Goal: Download file/media

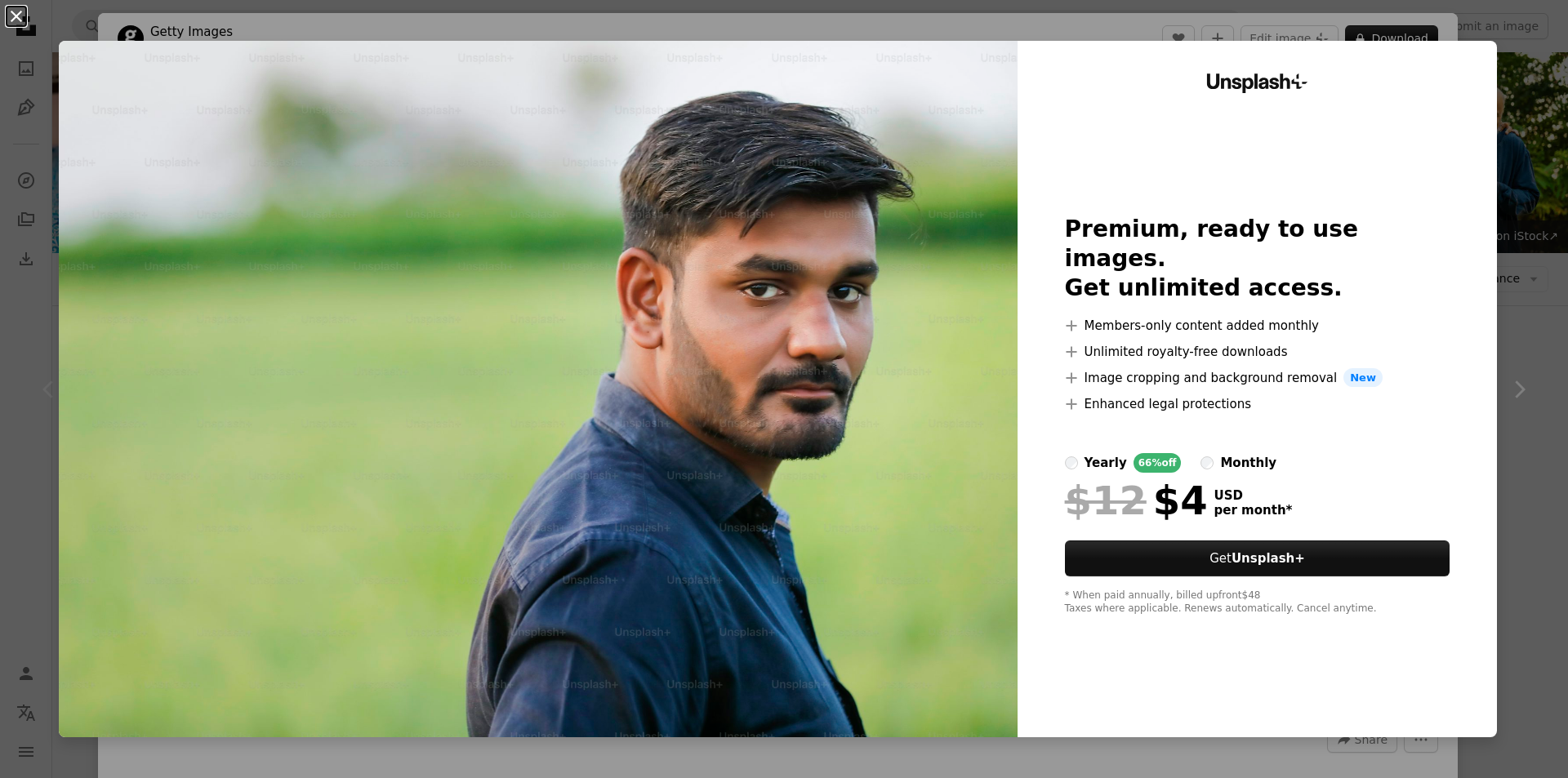
click at [20, 14] on button "An X shape" at bounding box center [16, 16] width 20 height 20
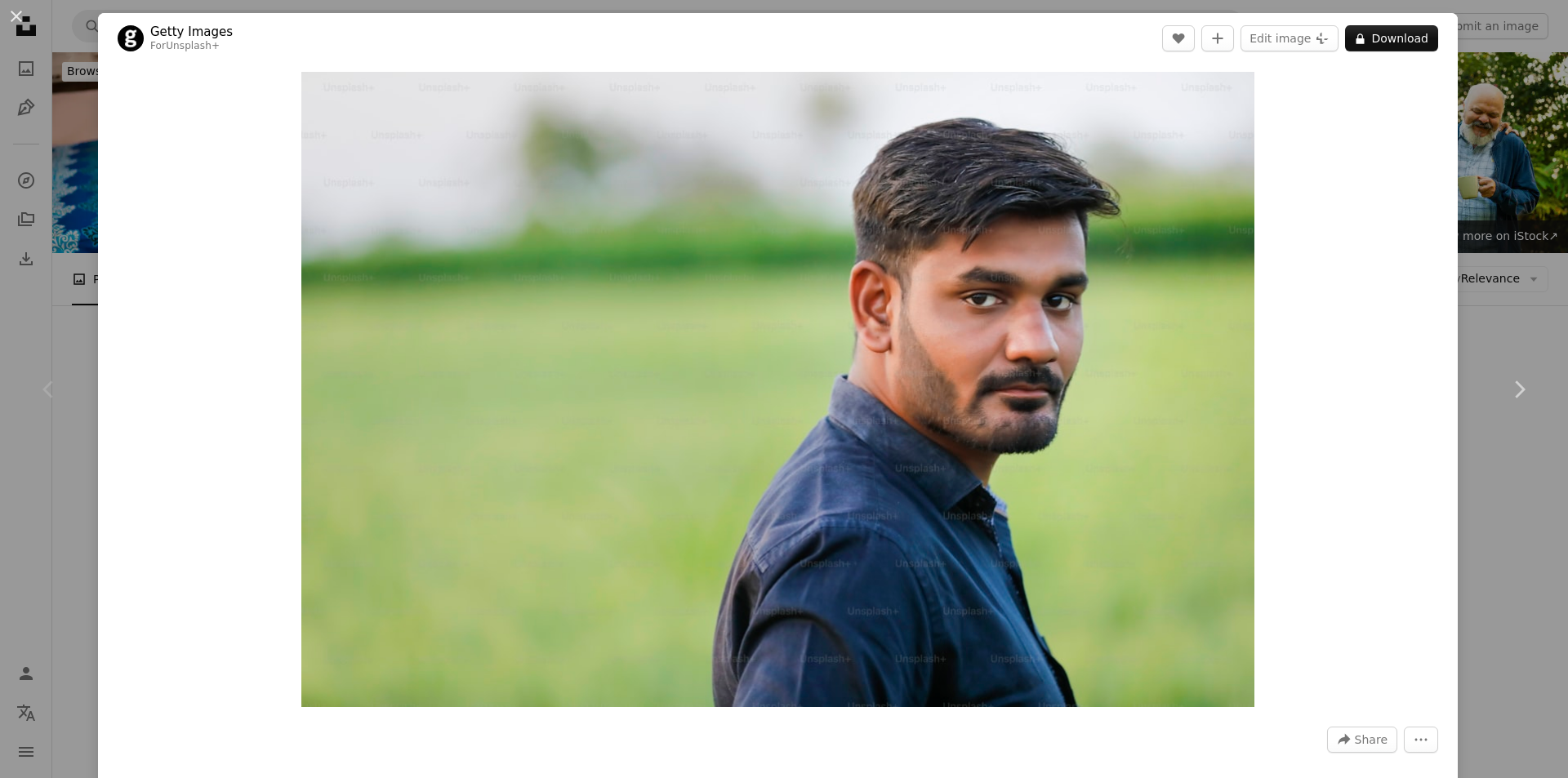
click at [20, 14] on button "An X shape" at bounding box center [16, 16] width 20 height 20
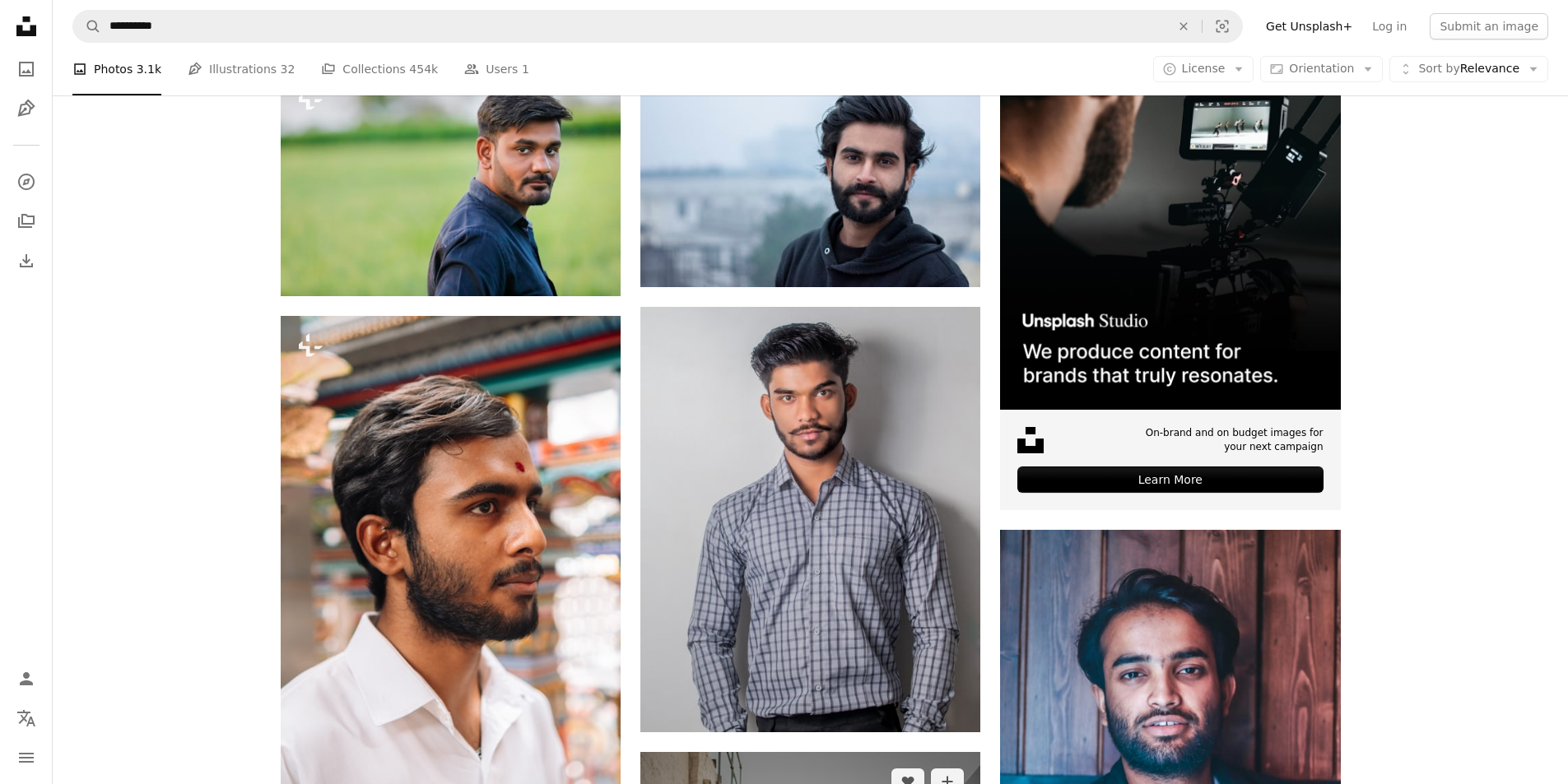
scroll to position [412, 0]
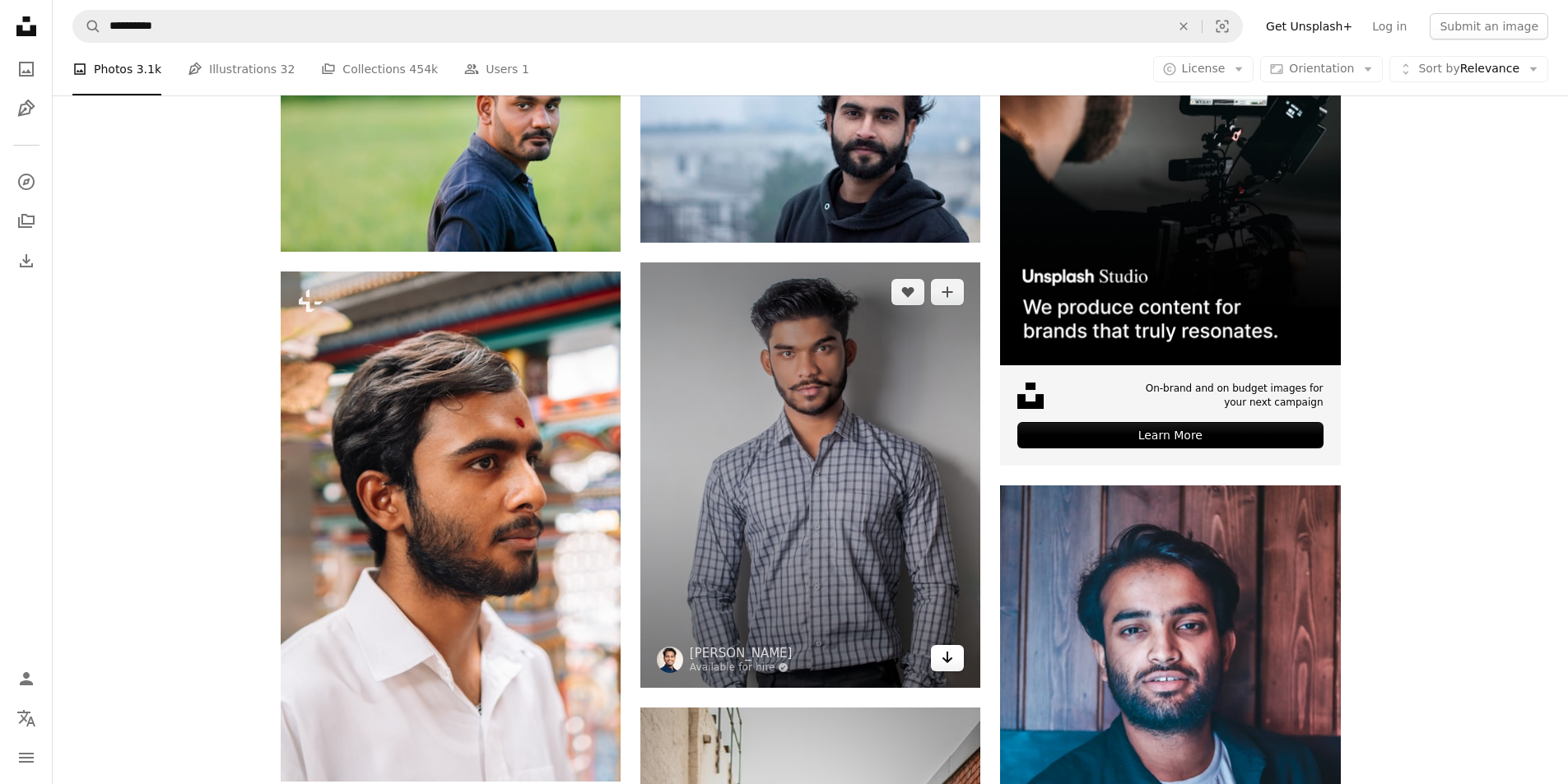
click at [957, 645] on link "Arrow pointing down" at bounding box center [948, 659] width 33 height 26
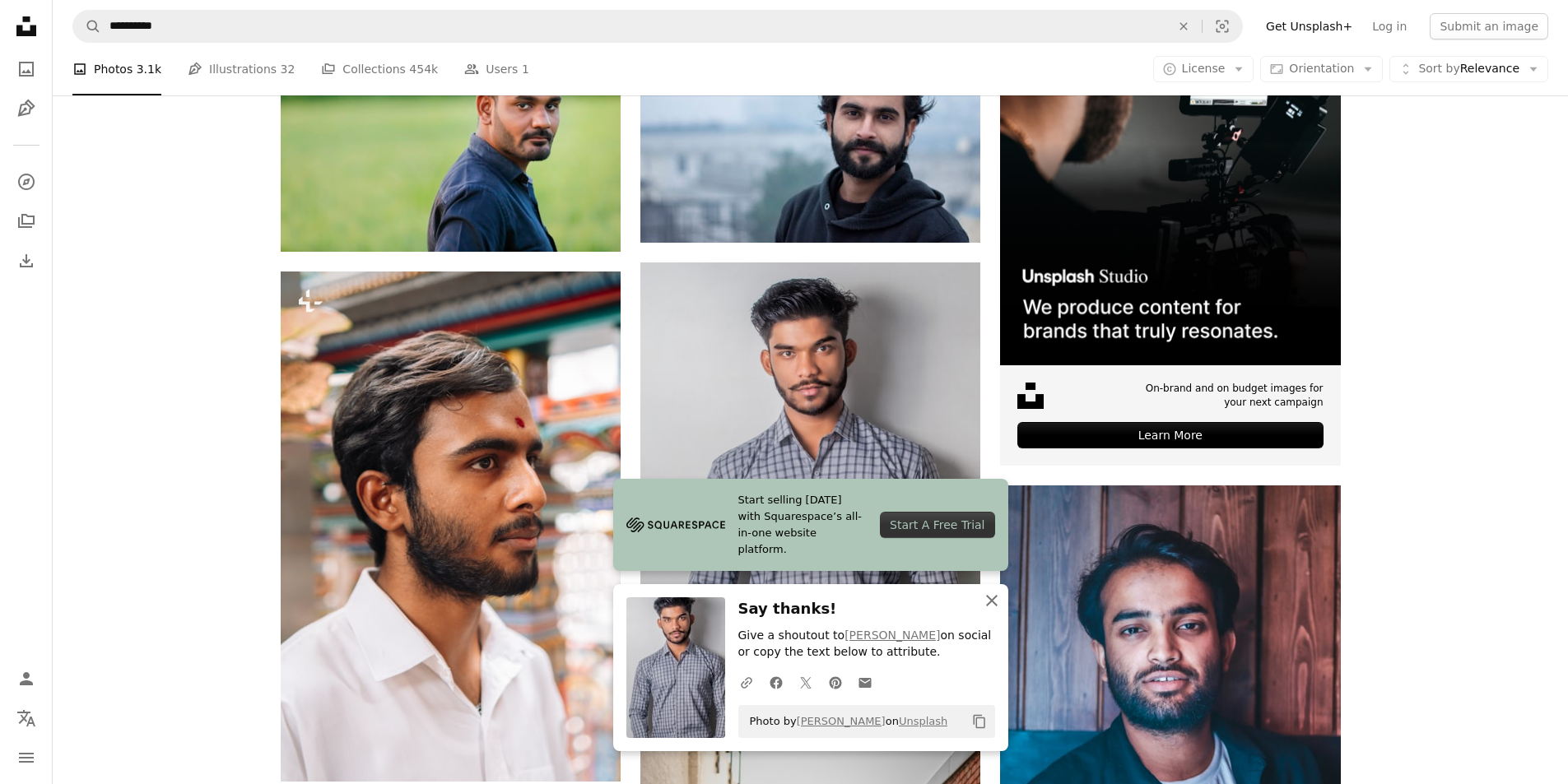
click at [993, 593] on icon "An X shape" at bounding box center [992, 601] width 20 height 20
